Goal: Information Seeking & Learning: Find contact information

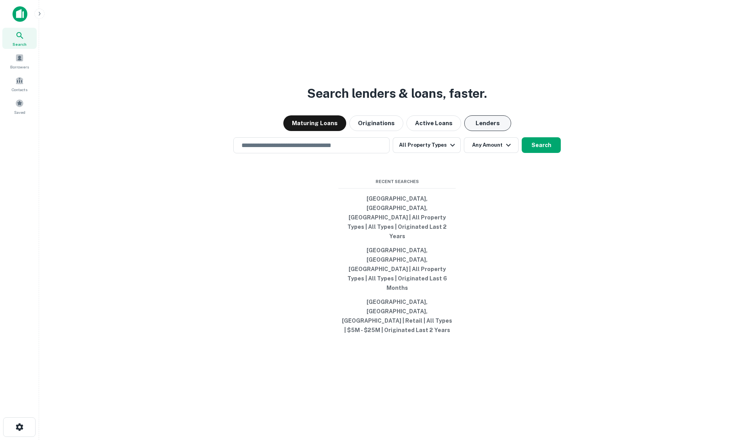
click at [479, 131] on button "Lenders" at bounding box center [487, 123] width 47 height 16
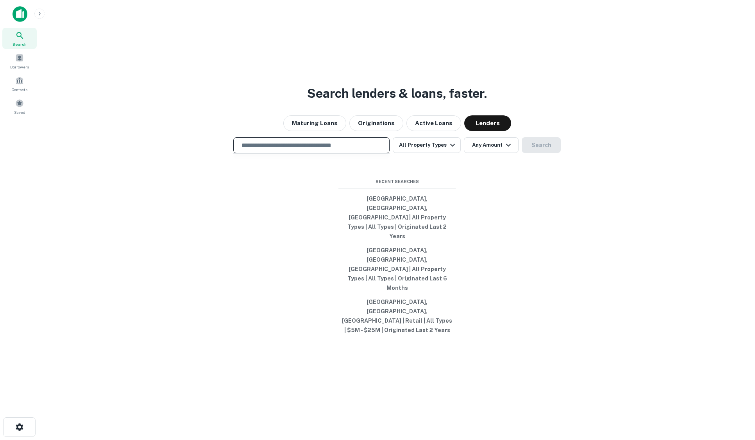
click at [335, 150] on input "text" at bounding box center [311, 145] width 149 height 9
type input "**********"
click at [428, 153] on button "All Property Types" at bounding box center [427, 145] width 68 height 16
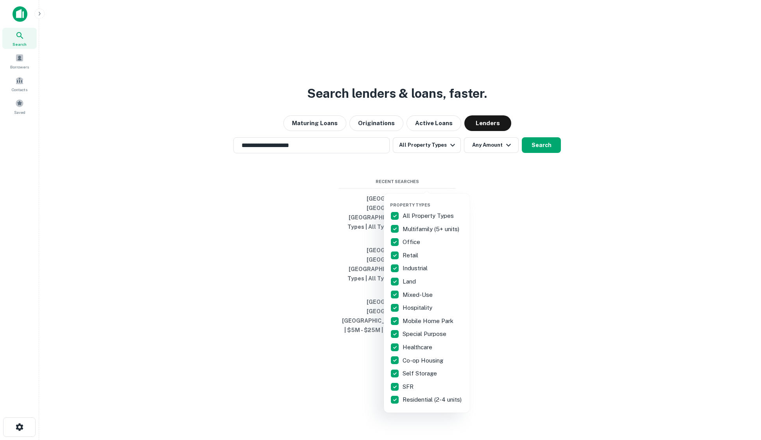
click at [501, 186] on div at bounding box center [380, 220] width 761 height 440
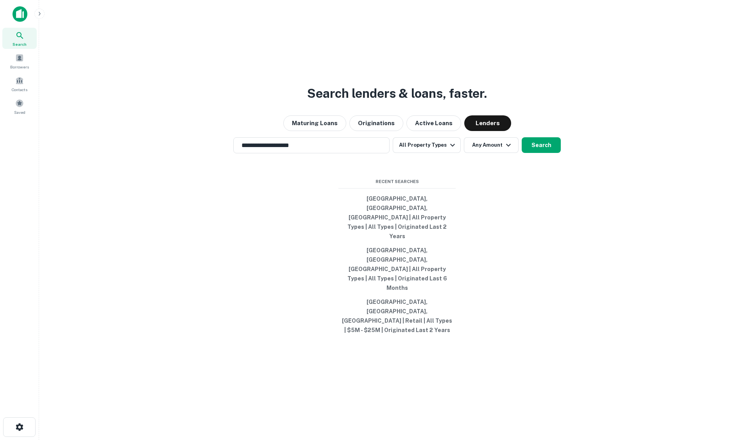
click at [491, 153] on button "Any Amount" at bounding box center [491, 145] width 55 height 16
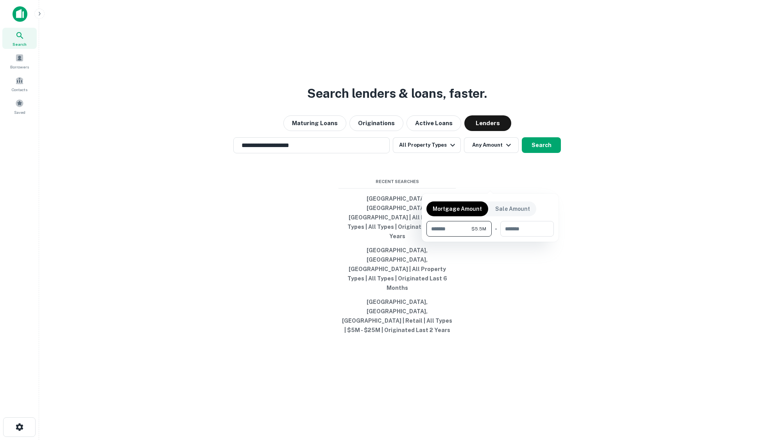
type input "*******"
click at [541, 184] on div at bounding box center [380, 220] width 761 height 440
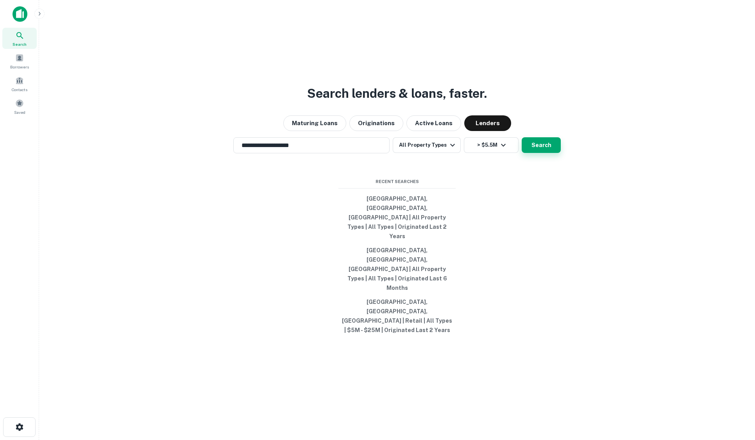
click at [547, 153] on button "Search" at bounding box center [541, 145] width 39 height 16
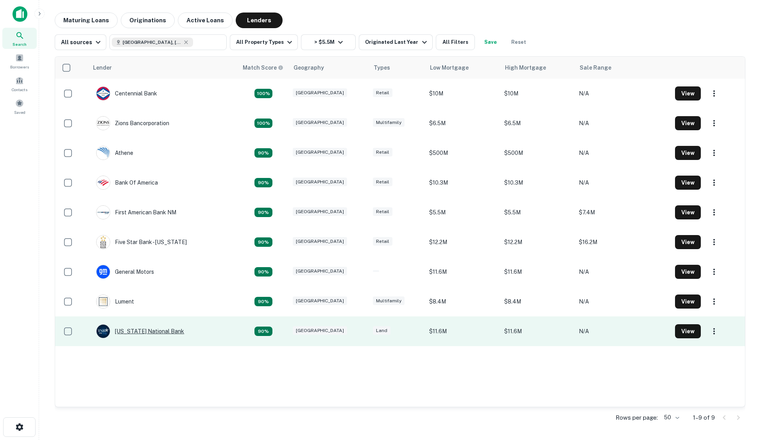
click at [150, 329] on div "[US_STATE] National Bank" at bounding box center [140, 331] width 88 height 14
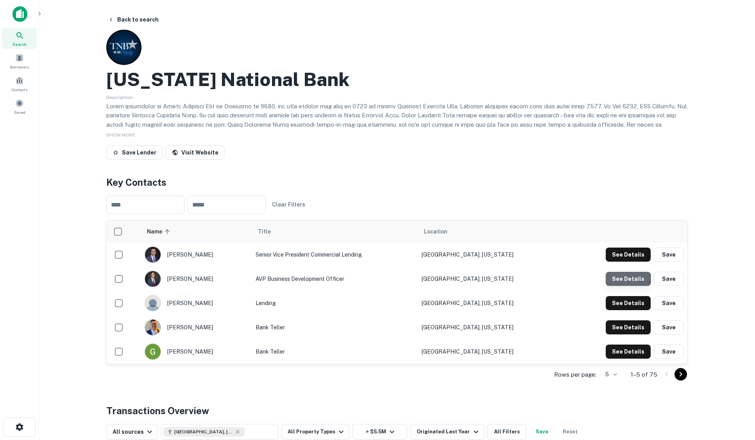
click at [624, 278] on button "See Details" at bounding box center [628, 279] width 45 height 14
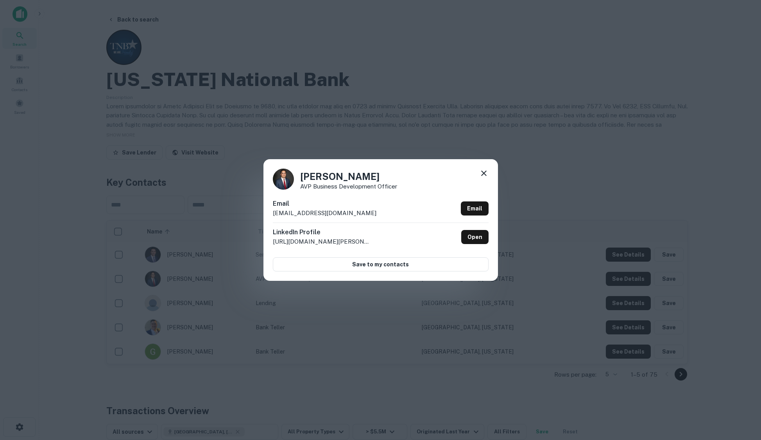
click at [297, 66] on div "[PERSON_NAME] AVP Business Development Officer Email [EMAIL_ADDRESS][DOMAIN_NAM…" at bounding box center [380, 220] width 761 height 440
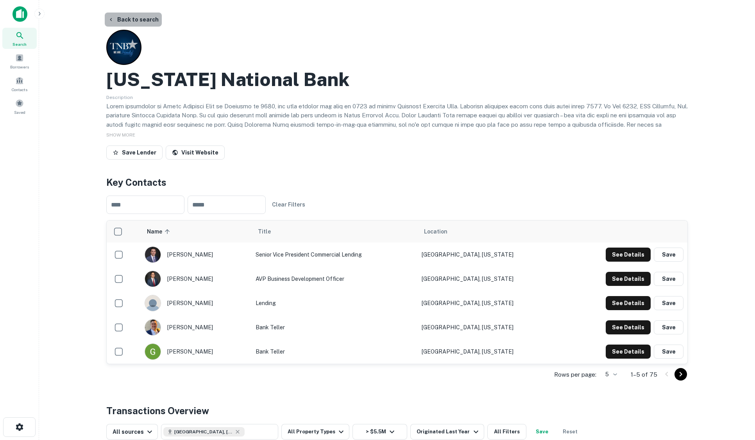
click at [150, 21] on button "Back to search" at bounding box center [133, 20] width 57 height 14
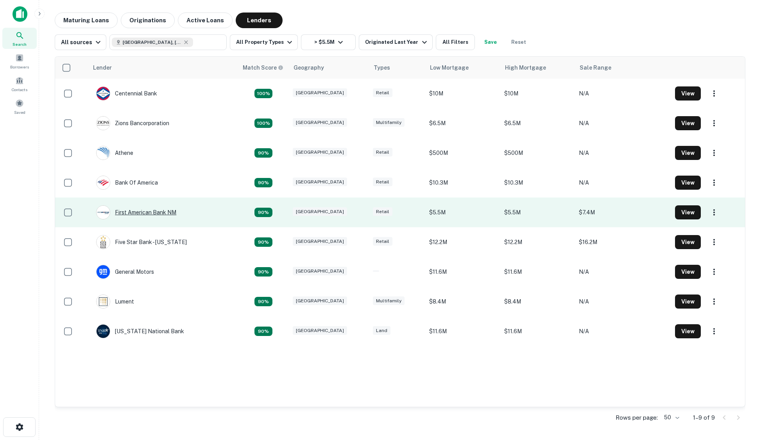
click at [160, 212] on div "First American Bank NM" at bounding box center [136, 212] width 80 height 14
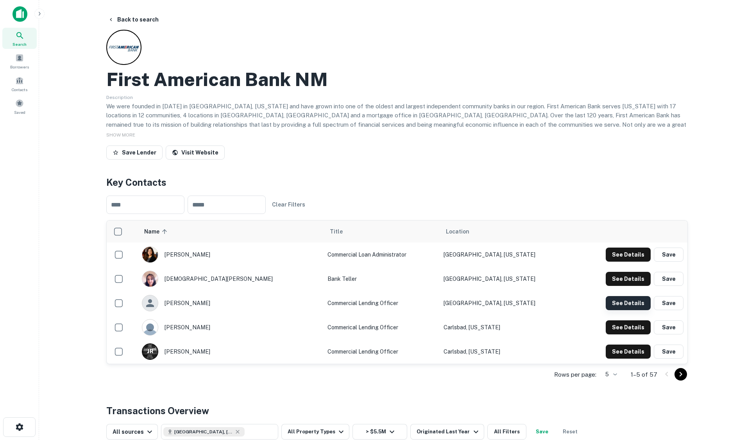
click at [616, 299] on button "See Details" at bounding box center [628, 303] width 45 height 14
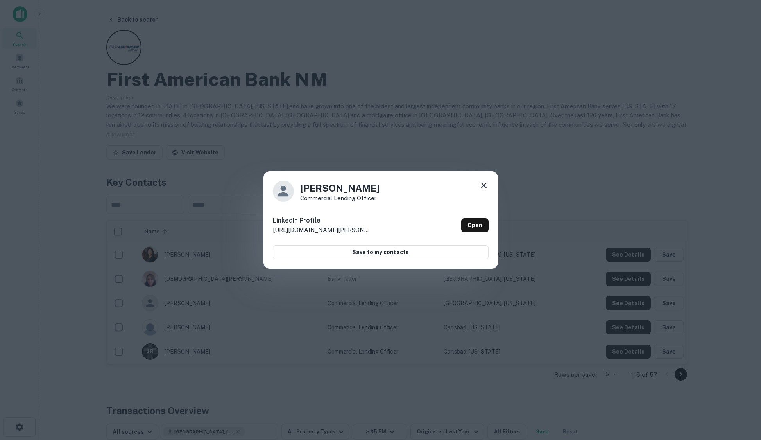
click at [503, 135] on div "[PERSON_NAME] Commercial Lending Officer LinkedIn Profile [URL][DOMAIN_NAME][PE…" at bounding box center [380, 220] width 761 height 440
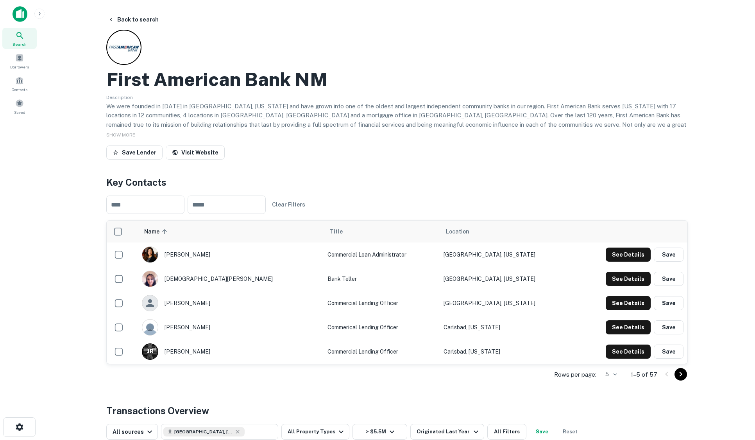
click at [682, 375] on icon "Go to next page" at bounding box center [680, 373] width 9 height 9
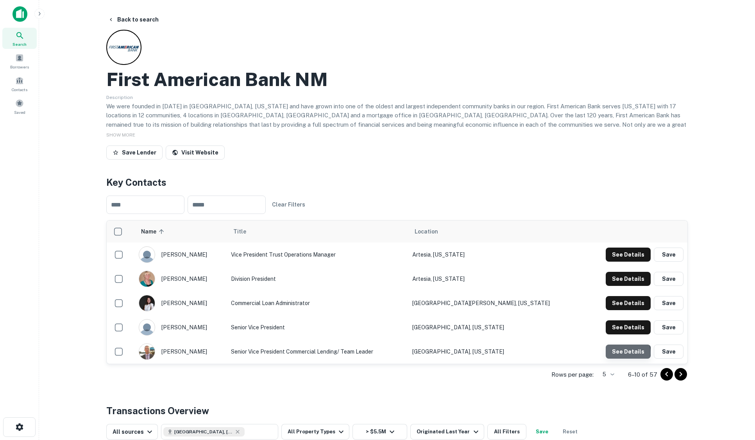
click at [625, 353] on button "See Details" at bounding box center [628, 351] width 45 height 14
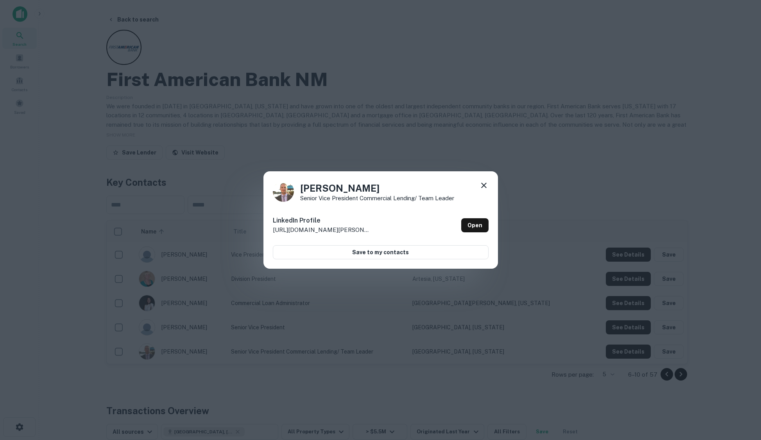
click at [414, 64] on div "[PERSON_NAME] Senior Vice President Commercial Lending/ Team Leader LinkedIn Pr…" at bounding box center [380, 220] width 761 height 440
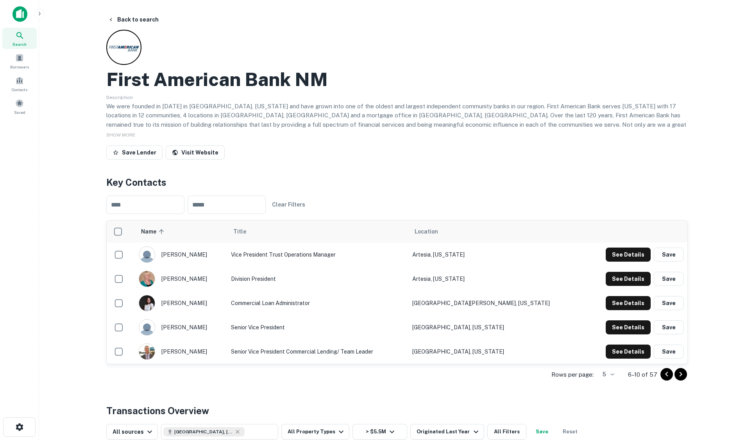
click at [681, 374] on icon "Go to next page" at bounding box center [680, 373] width 9 height 9
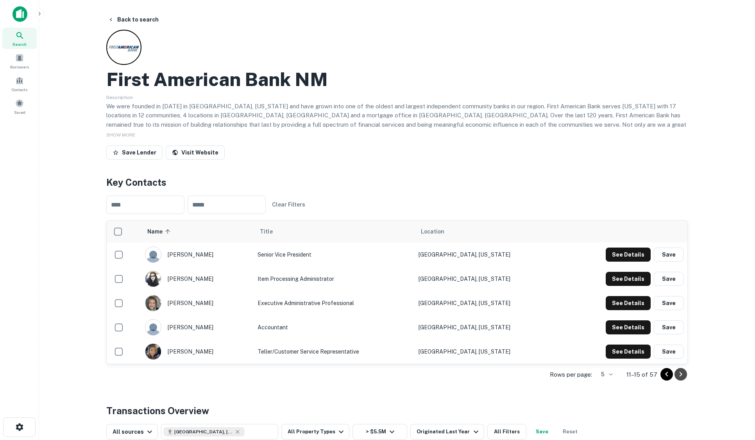
click at [681, 374] on icon "Go to next page" at bounding box center [680, 373] width 9 height 9
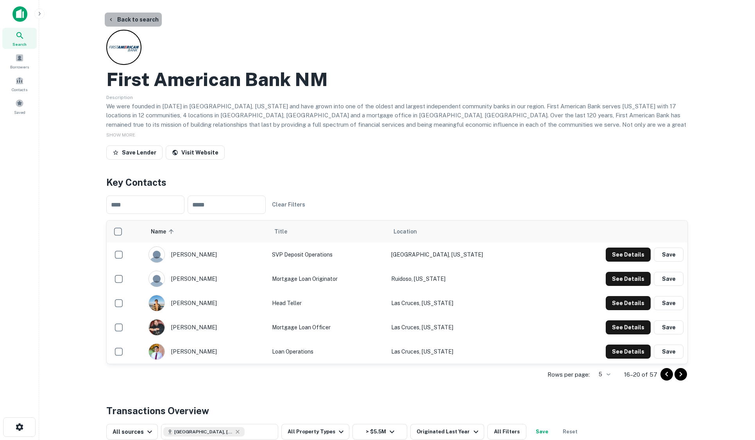
click at [138, 20] on button "Back to search" at bounding box center [133, 20] width 57 height 14
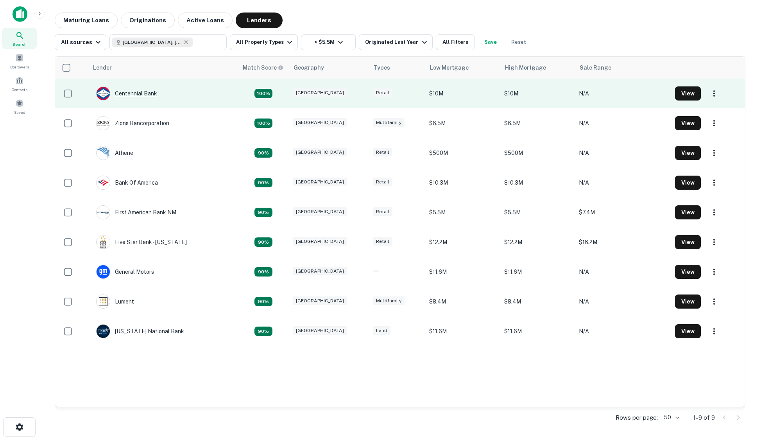
click at [141, 92] on div "Centennial Bank" at bounding box center [126, 93] width 61 height 14
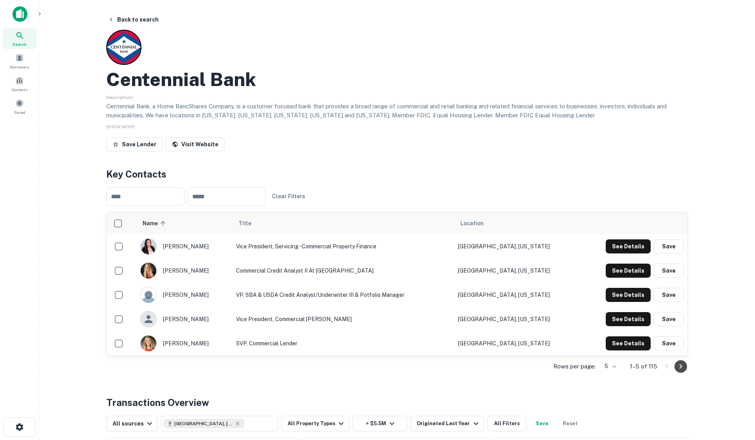
click at [681, 366] on icon "Go to next page" at bounding box center [680, 365] width 9 height 9
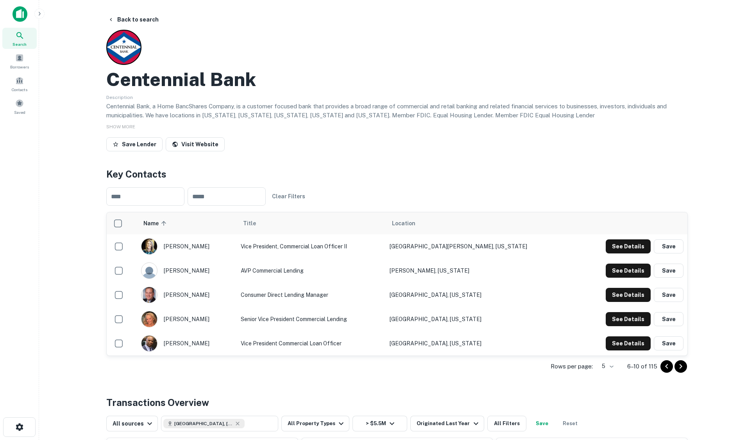
click at [681, 365] on icon "Go to next page" at bounding box center [681, 365] width 3 height 5
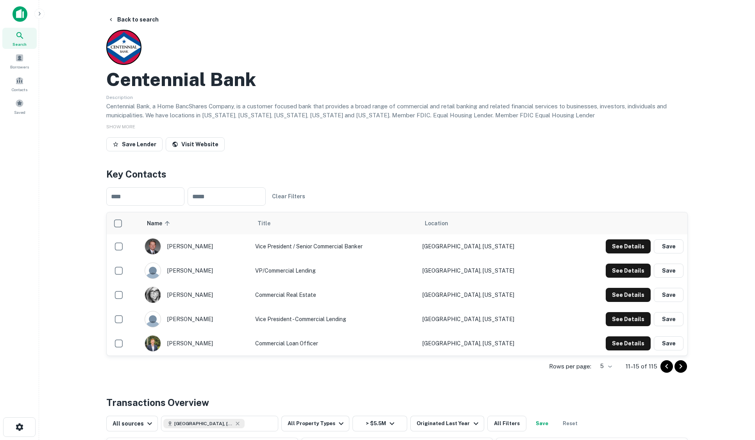
click at [681, 365] on icon "Go to next page" at bounding box center [681, 365] width 3 height 5
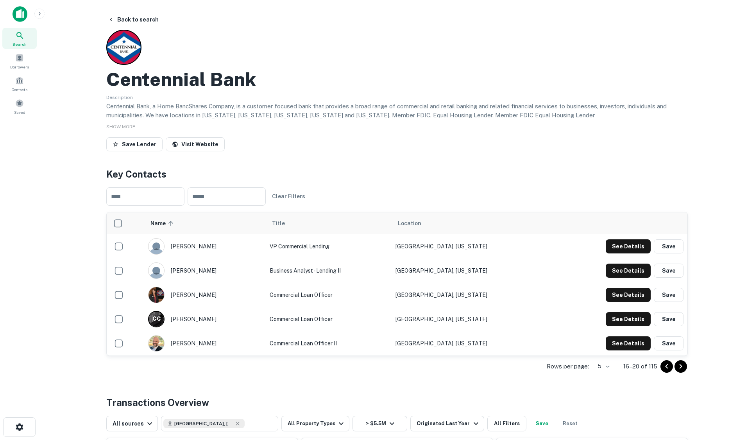
click at [681, 365] on icon "Go to next page" at bounding box center [681, 365] width 3 height 5
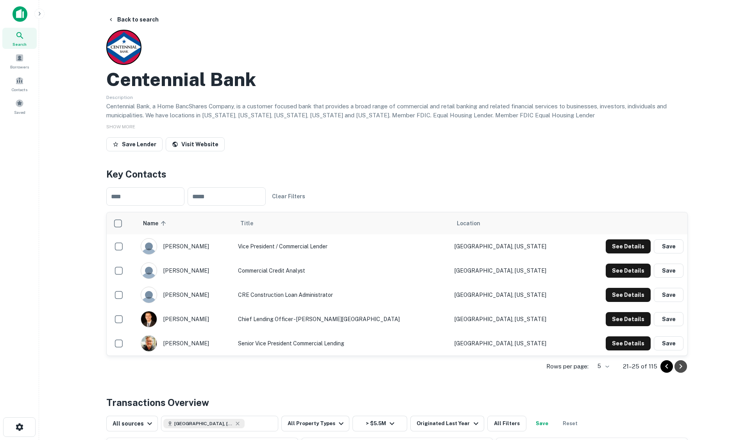
click at [681, 365] on icon "Go to next page" at bounding box center [681, 365] width 3 height 5
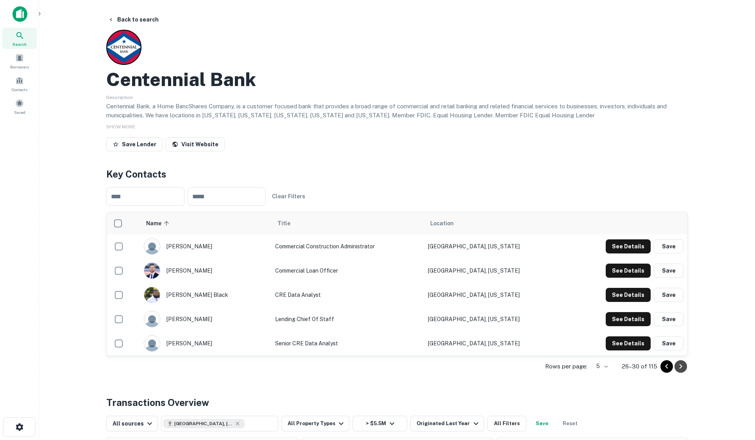
click at [681, 365] on icon "Go to next page" at bounding box center [681, 365] width 3 height 5
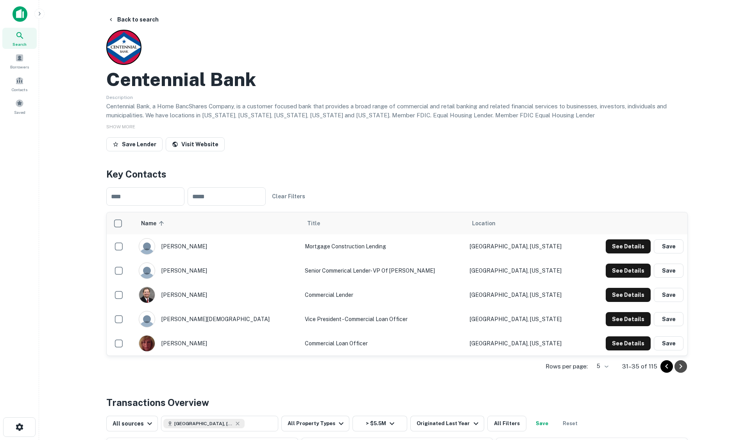
click at [681, 365] on icon "Go to next page" at bounding box center [681, 365] width 3 height 5
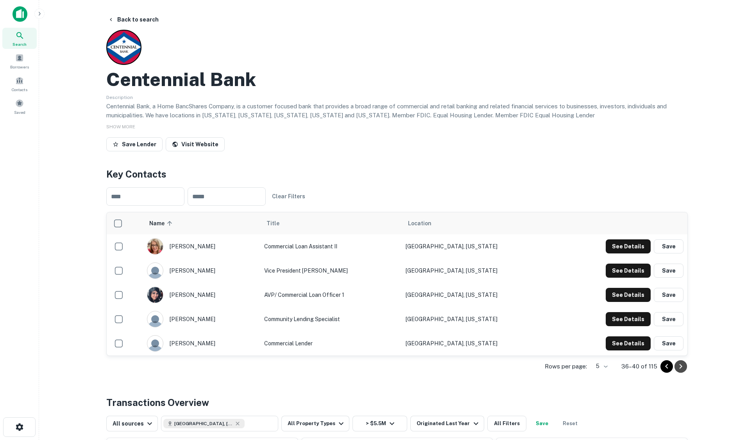
click at [681, 365] on icon "Go to next page" at bounding box center [681, 365] width 3 height 5
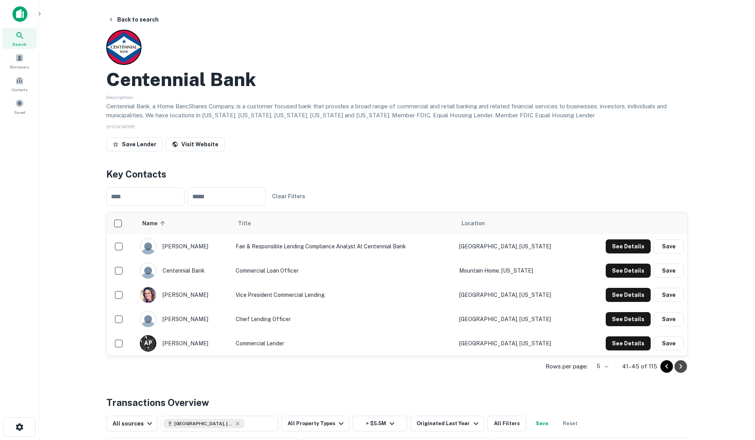
click at [681, 365] on icon "Go to next page" at bounding box center [681, 365] width 3 height 5
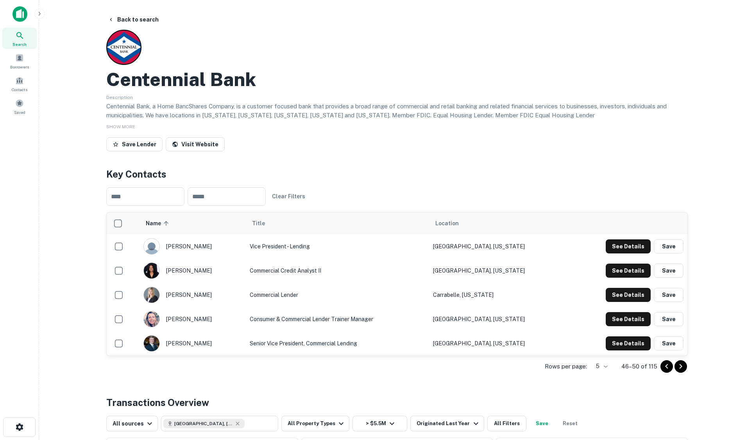
click at [681, 365] on icon "Go to next page" at bounding box center [681, 365] width 3 height 5
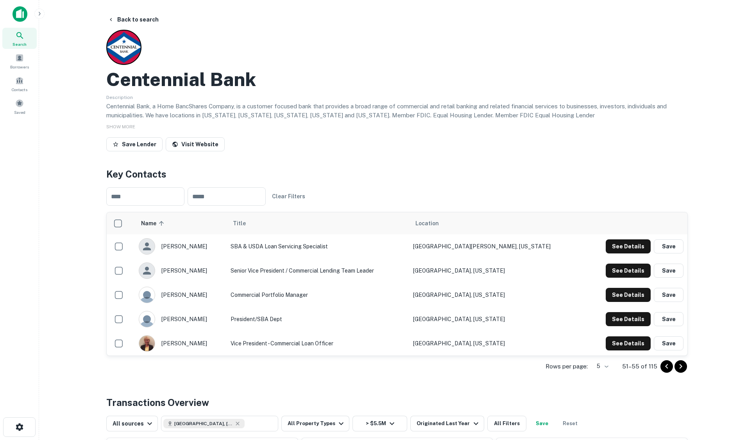
click at [681, 365] on icon "Go to next page" at bounding box center [681, 365] width 3 height 5
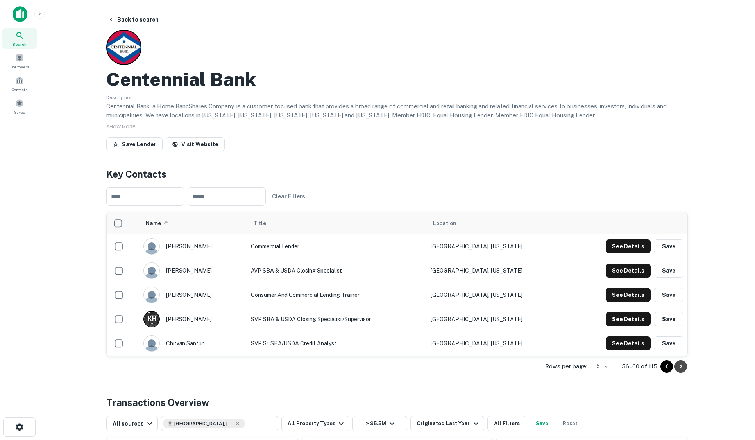
click at [681, 365] on icon "Go to next page" at bounding box center [681, 365] width 3 height 5
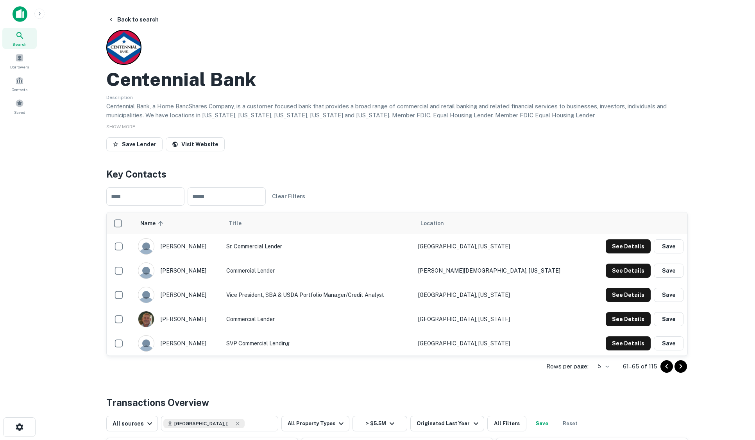
click at [681, 365] on icon "Go to next page" at bounding box center [681, 365] width 3 height 5
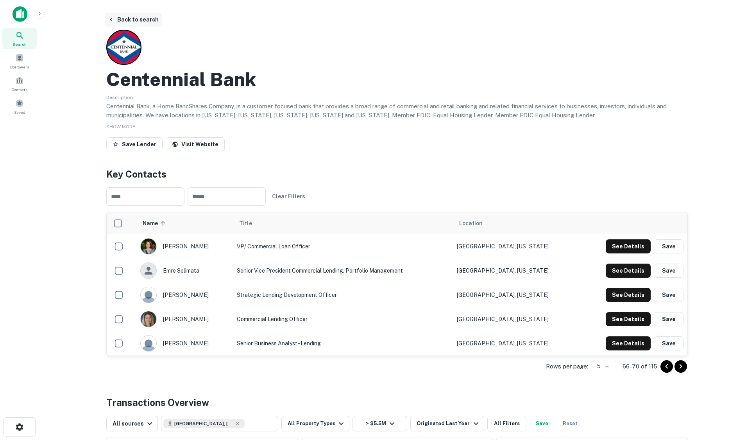
click at [145, 22] on button "Back to search" at bounding box center [133, 20] width 57 height 14
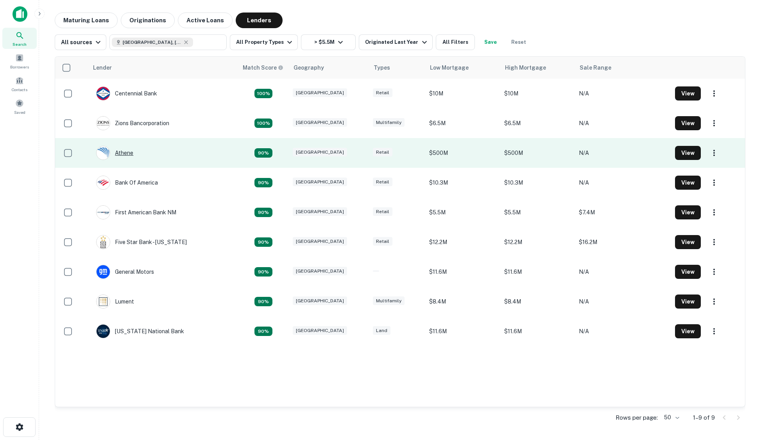
click at [123, 154] on div "Athene" at bounding box center [114, 153] width 37 height 14
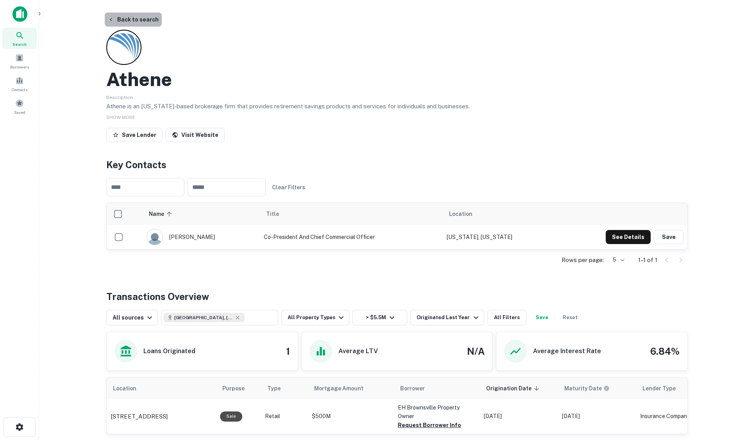
click at [134, 15] on button "Back to search" at bounding box center [133, 20] width 57 height 14
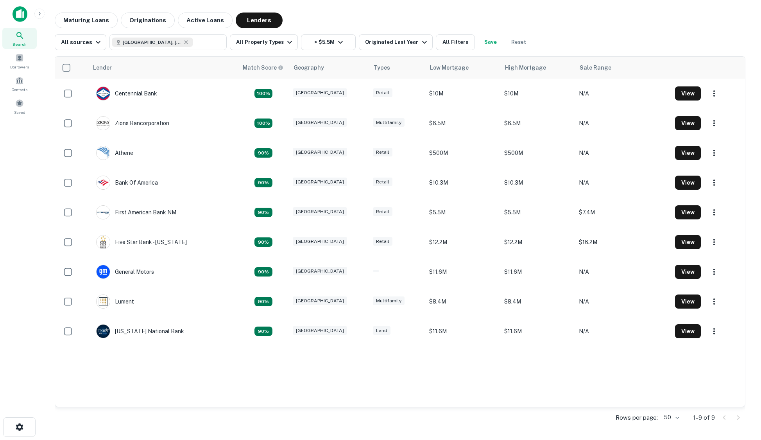
click at [20, 13] on img at bounding box center [20, 14] width 15 height 16
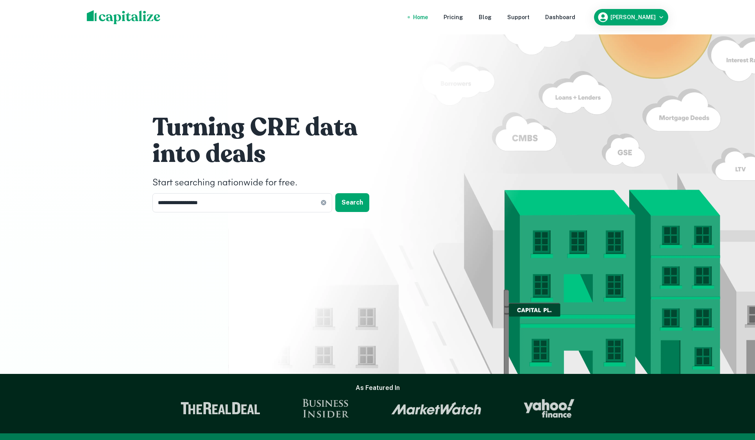
click at [513, 70] on div "**********" at bounding box center [377, 165] width 469 height 330
click at [325, 206] on div "**********" at bounding box center [242, 202] width 180 height 19
